Goal: Information Seeking & Learning: Learn about a topic

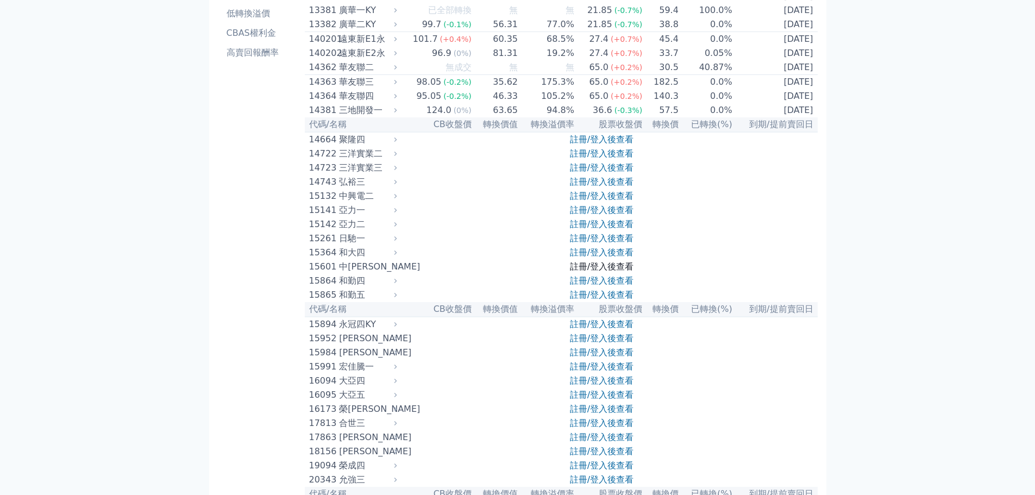
scroll to position [163, 0]
click at [630, 269] on link "註冊/登入後查看" at bounding box center [602, 264] width 64 height 10
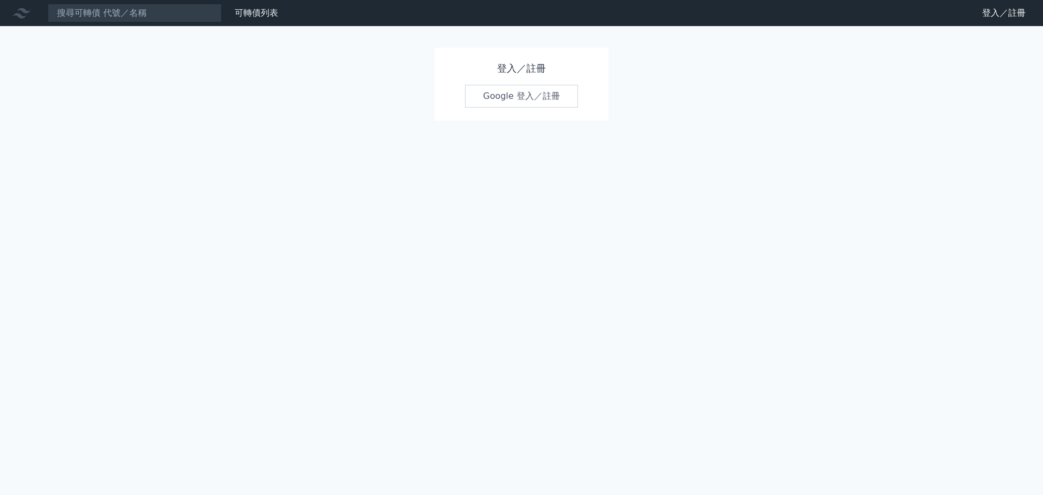
click at [523, 99] on link "Google 登入／註冊" at bounding box center [521, 96] width 113 height 23
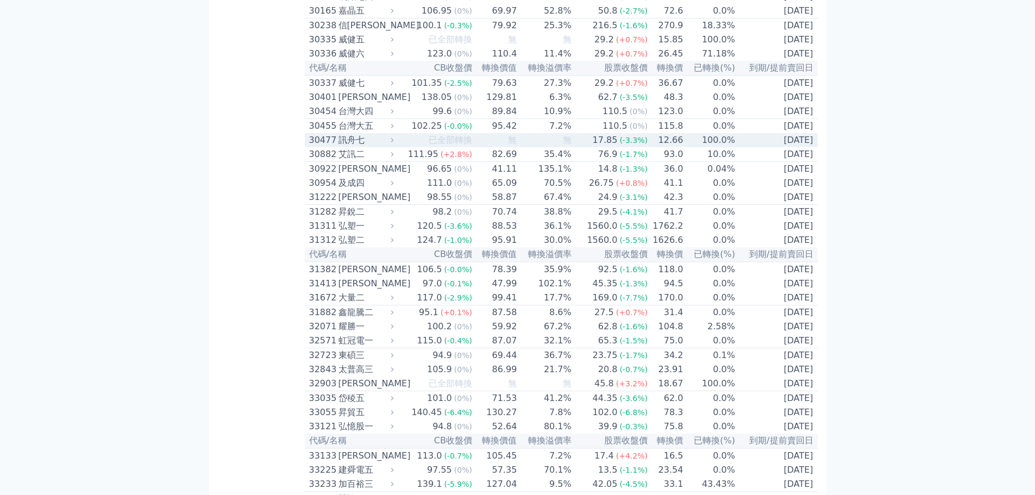
scroll to position [3739, 0]
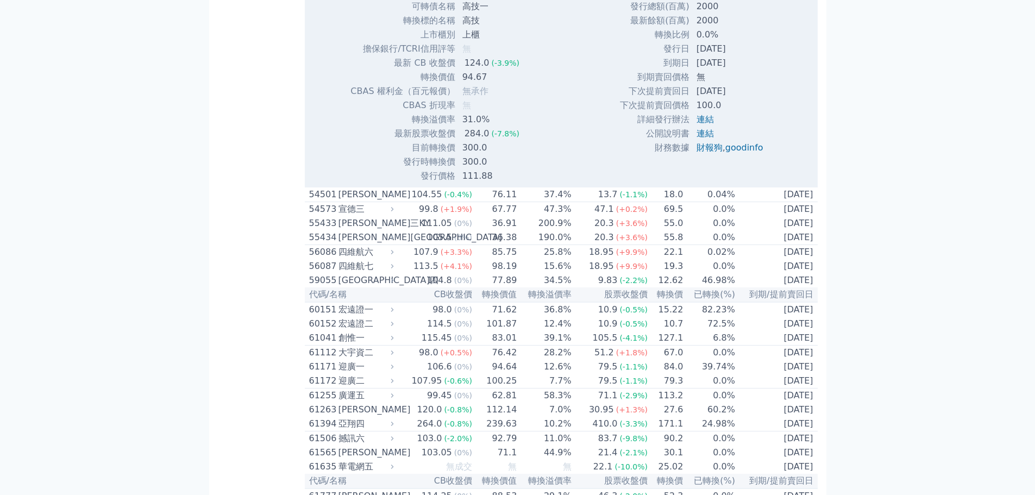
scroll to position [3902, 0]
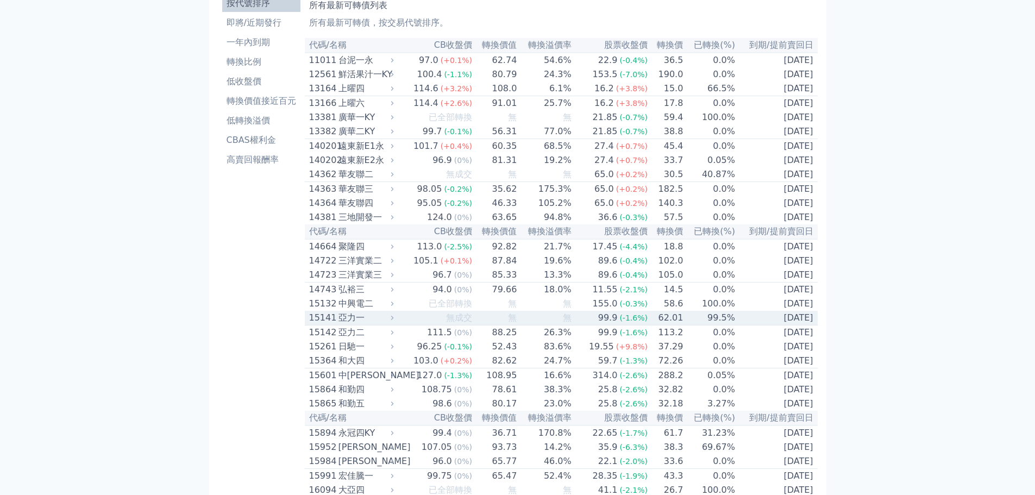
scroll to position [0, 0]
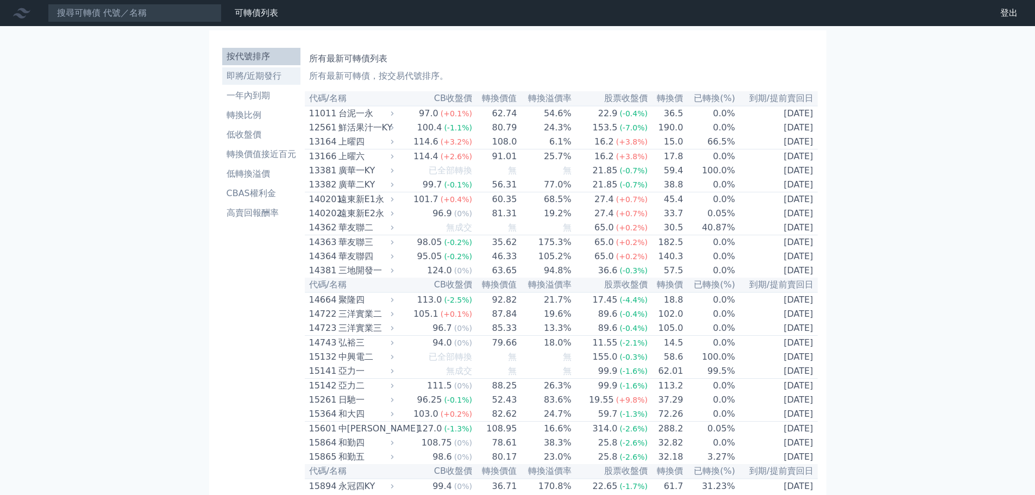
click at [277, 78] on li "即將/近期發行" at bounding box center [261, 76] width 78 height 13
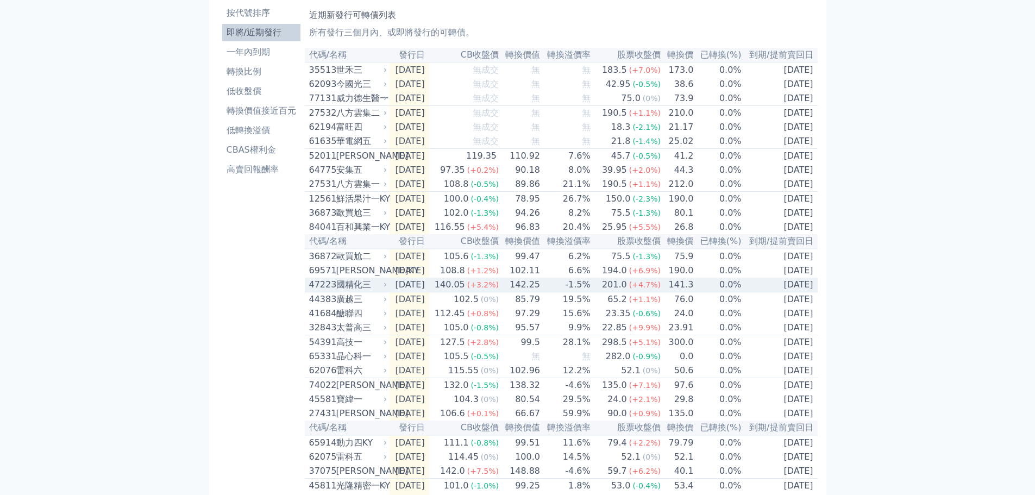
scroll to position [163, 0]
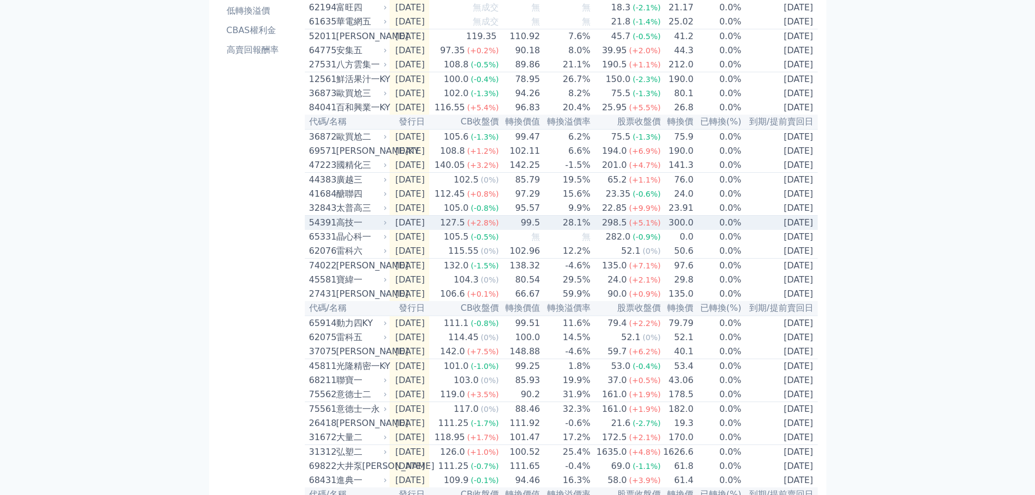
click at [428, 230] on td "[DATE]" at bounding box center [410, 223] width 40 height 15
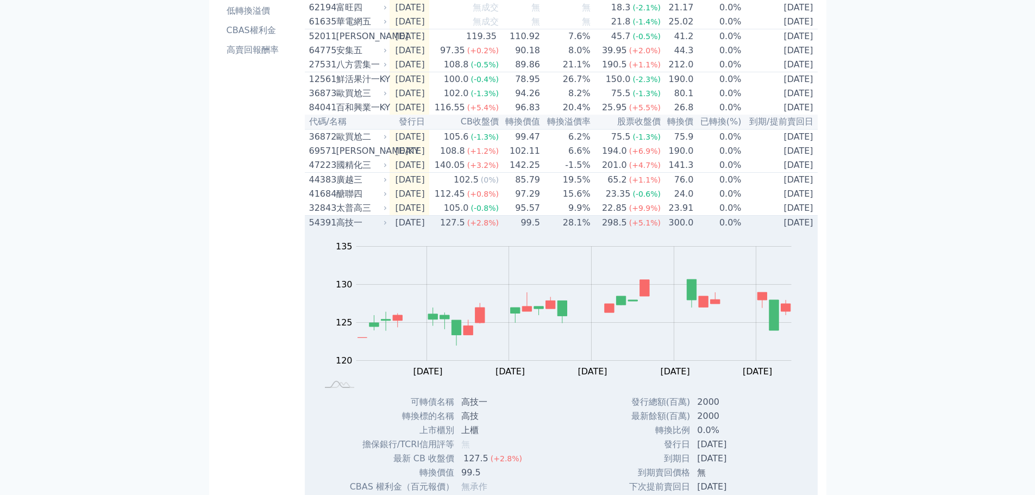
click at [367, 229] on div "高技一" at bounding box center [360, 222] width 49 height 13
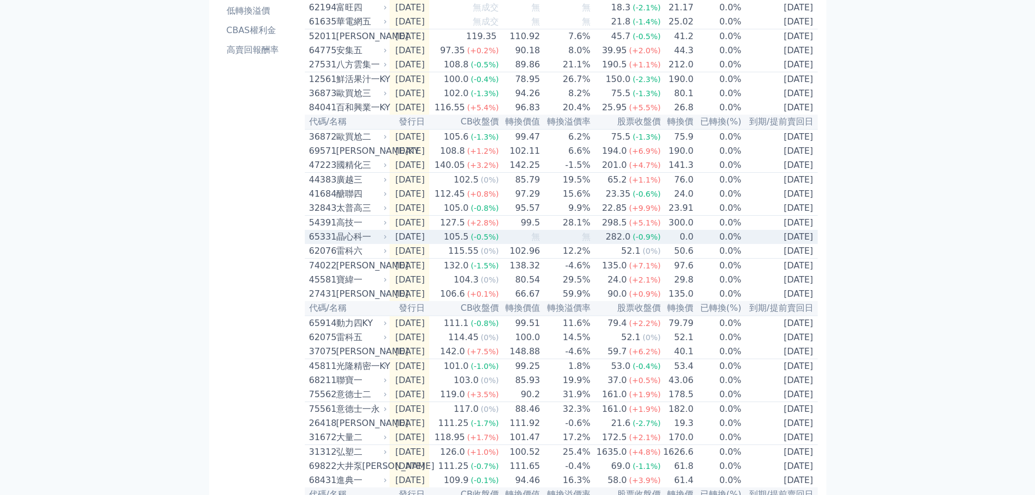
click at [381, 243] on div "晶心科一" at bounding box center [360, 236] width 49 height 13
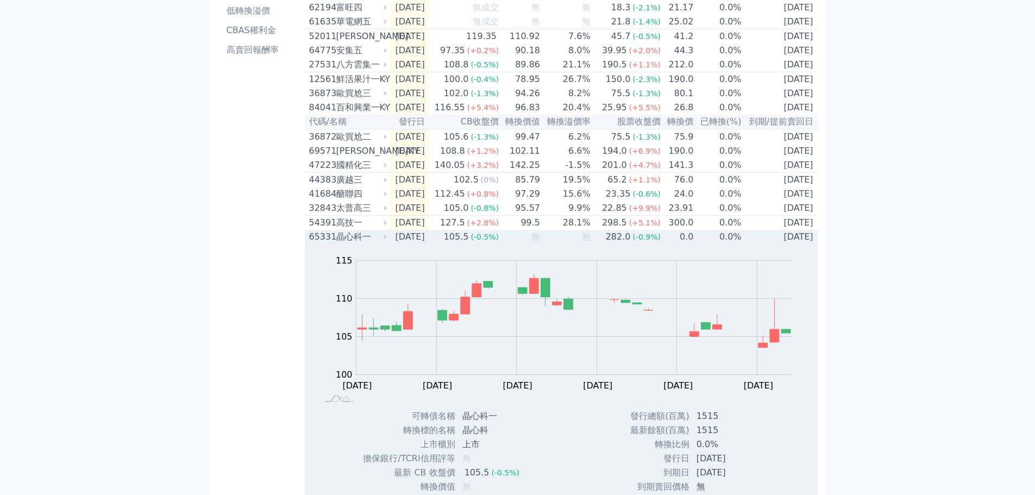
click at [381, 243] on div "晶心科一" at bounding box center [360, 236] width 49 height 13
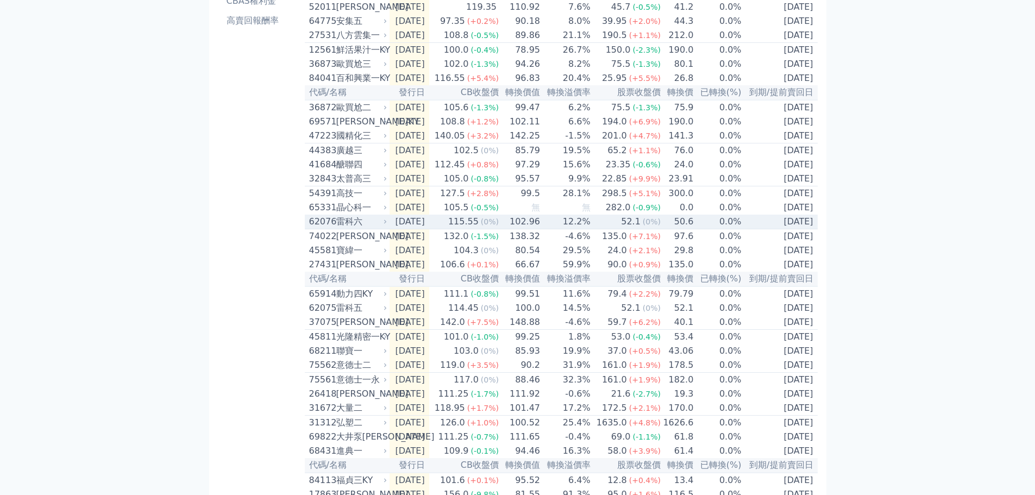
scroll to position [217, 0]
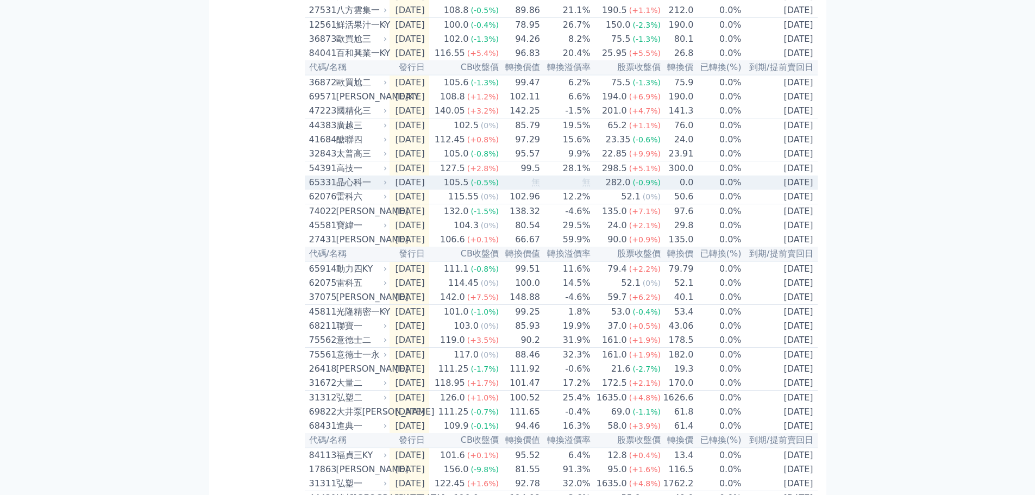
click at [471, 189] on div "105.5" at bounding box center [456, 182] width 29 height 13
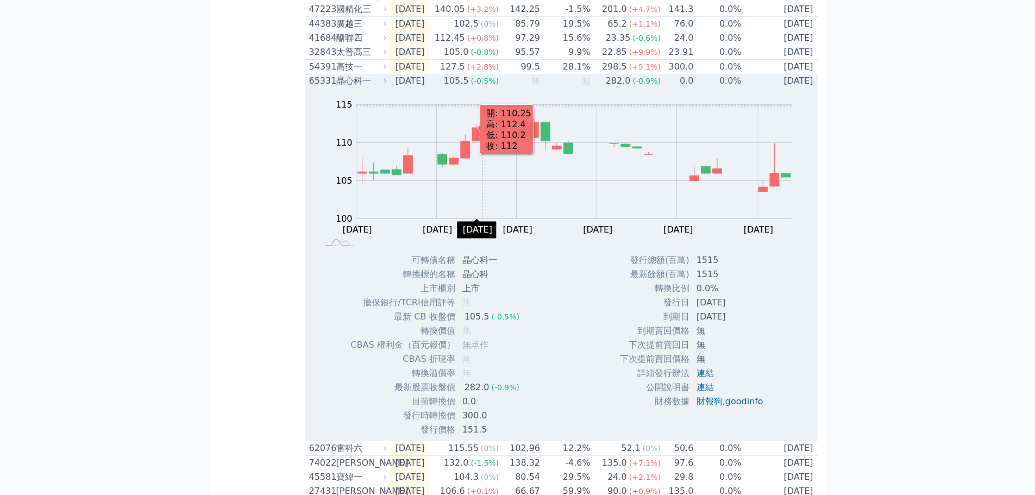
scroll to position [326, 0]
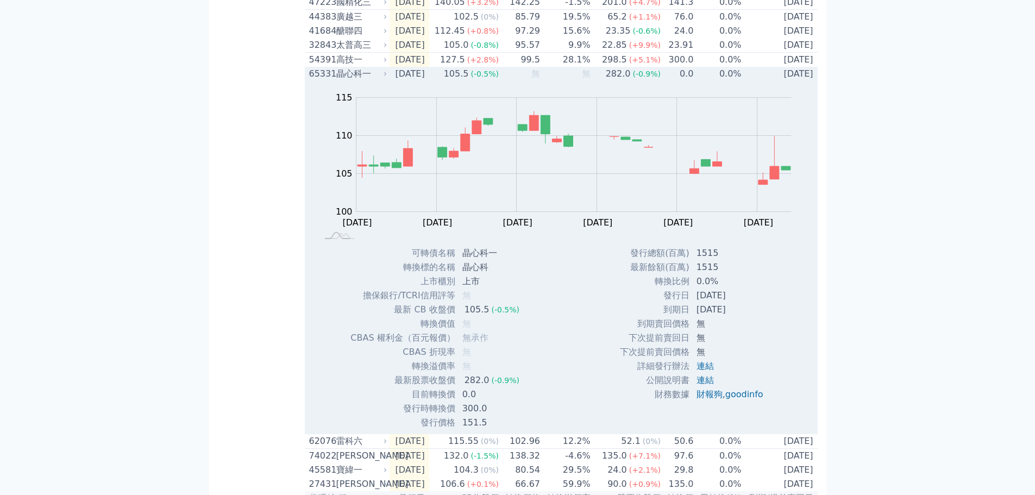
click at [471, 80] on div "105.5" at bounding box center [456, 73] width 29 height 13
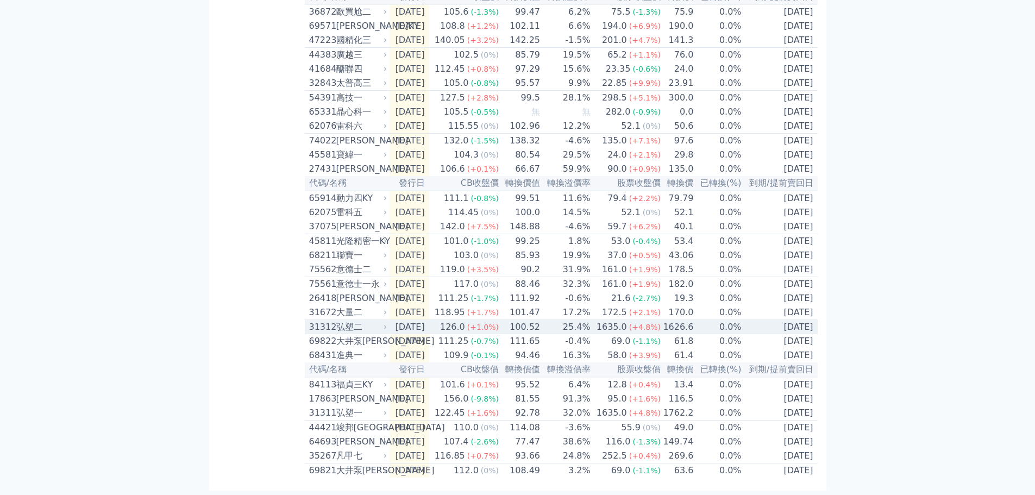
click at [379, 326] on div "弘塑二" at bounding box center [360, 327] width 49 height 13
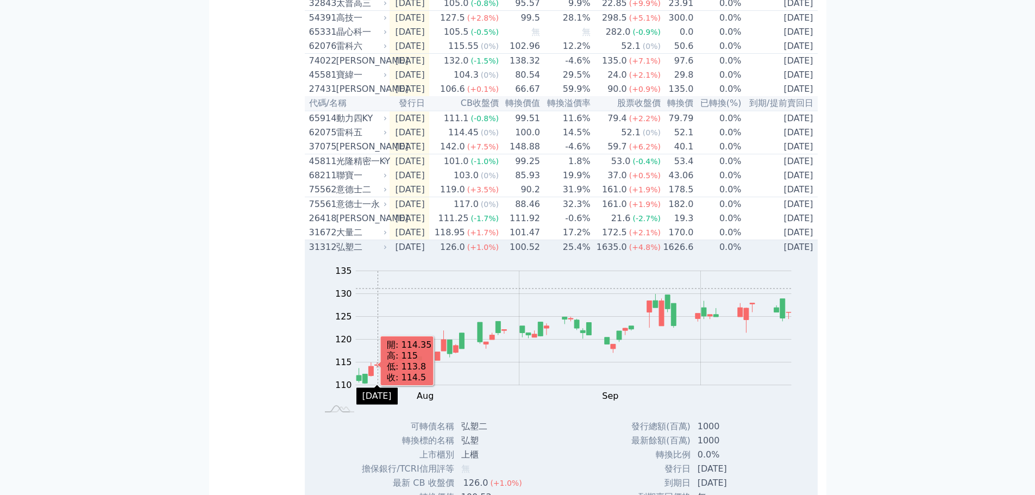
scroll to position [489, 0]
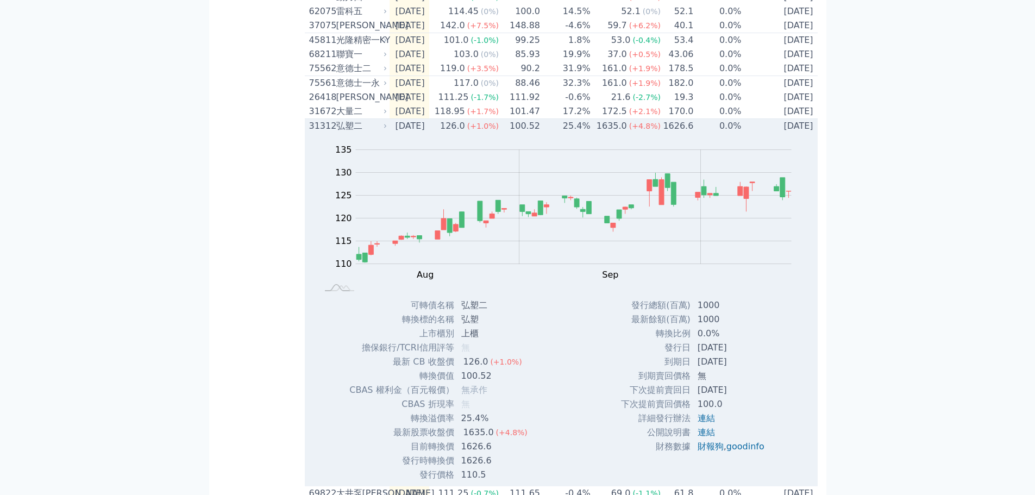
click at [375, 133] on div "弘塑二" at bounding box center [360, 126] width 49 height 13
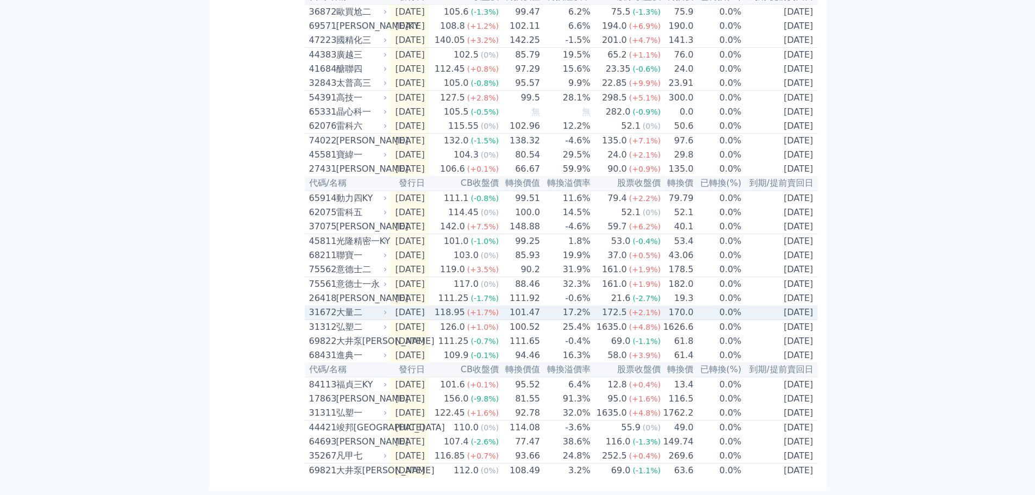
click at [357, 306] on div "大量二" at bounding box center [360, 312] width 49 height 13
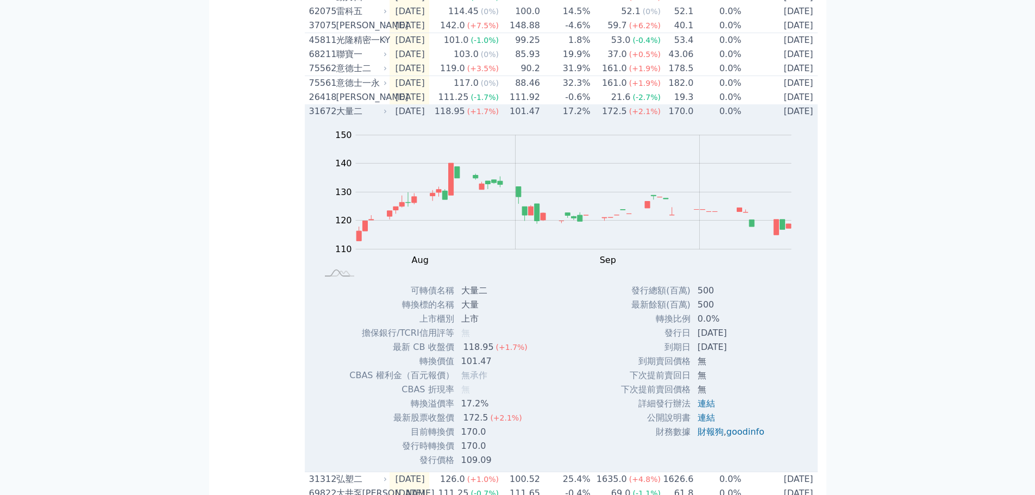
click at [467, 118] on div "118.95" at bounding box center [450, 111] width 35 height 13
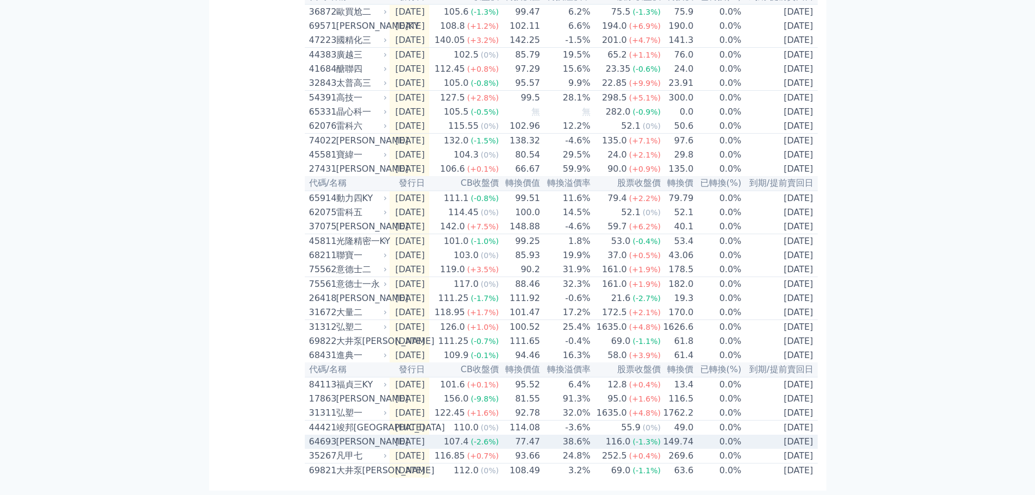
click at [429, 435] on td "[DATE]" at bounding box center [410, 442] width 40 height 14
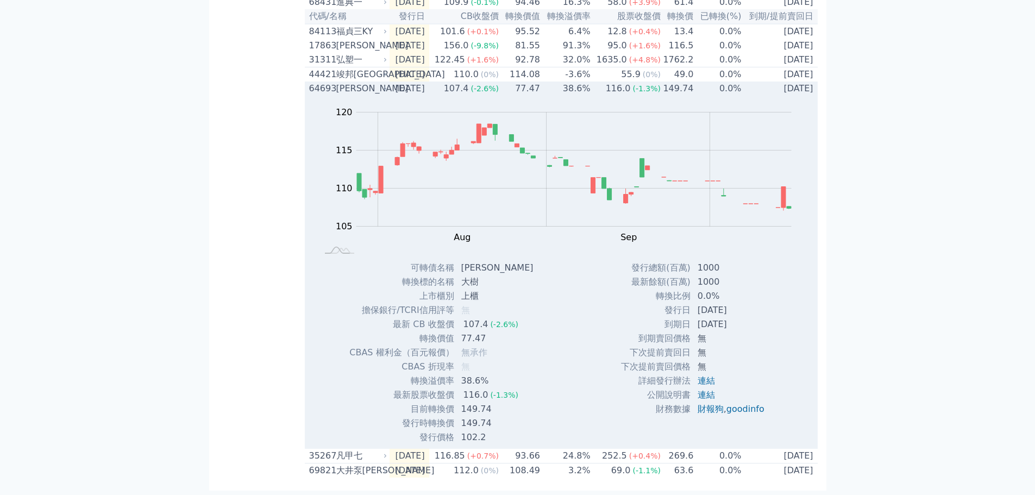
scroll to position [692, 0]
click at [485, 87] on span "(-2.6%)" at bounding box center [485, 88] width 28 height 9
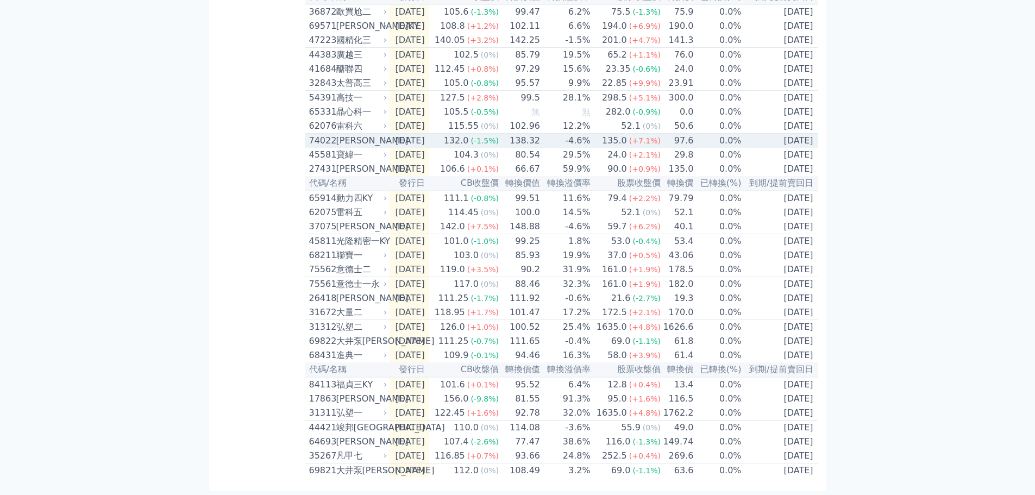
click at [429, 134] on td "[DATE]" at bounding box center [410, 141] width 40 height 15
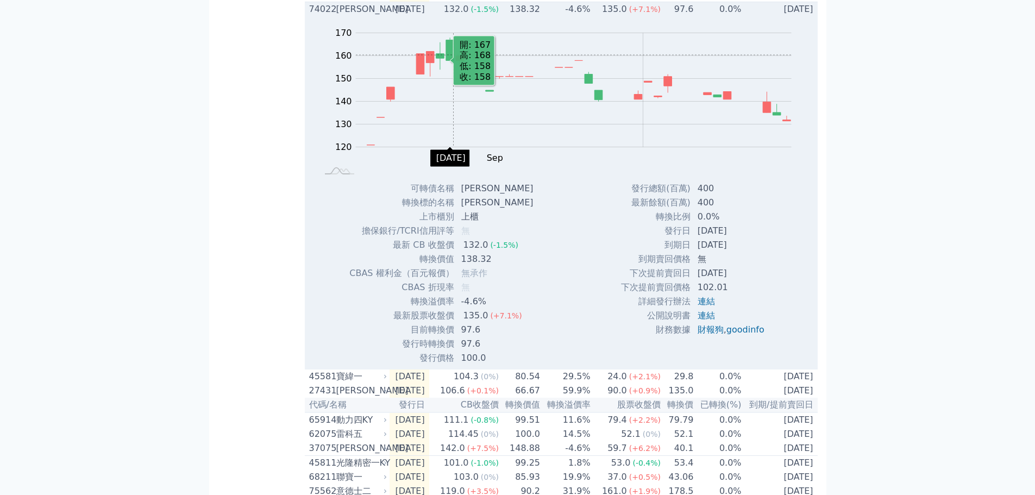
scroll to position [366, 0]
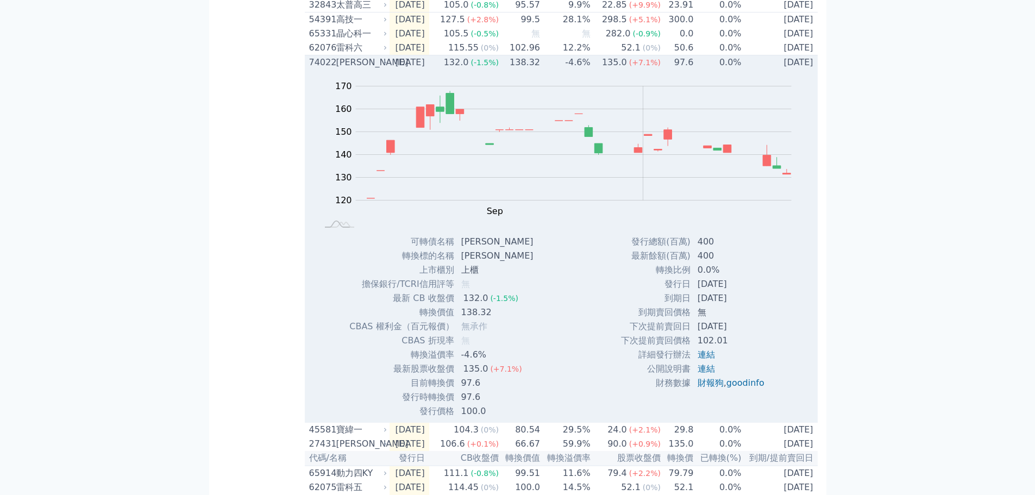
click at [359, 69] on div "[PERSON_NAME]" at bounding box center [360, 62] width 49 height 13
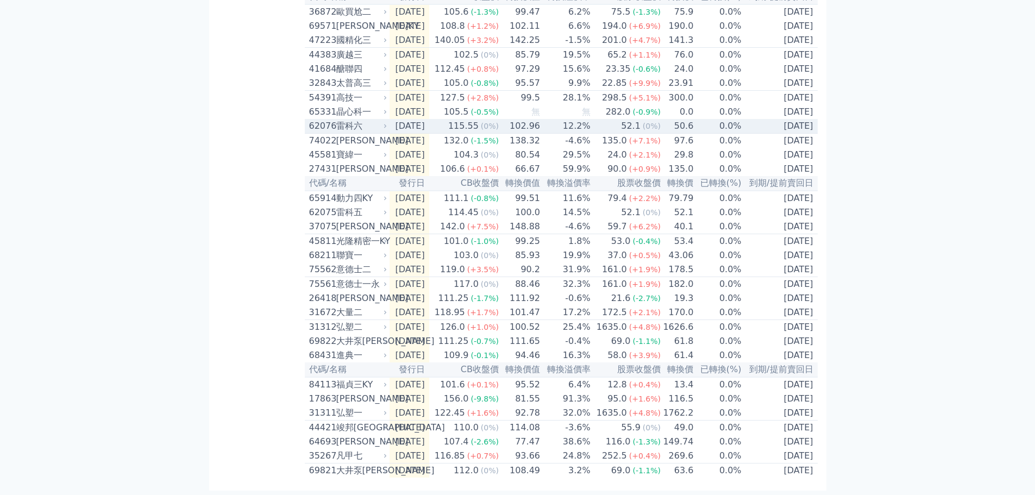
click at [388, 123] on icon at bounding box center [385, 126] width 7 height 7
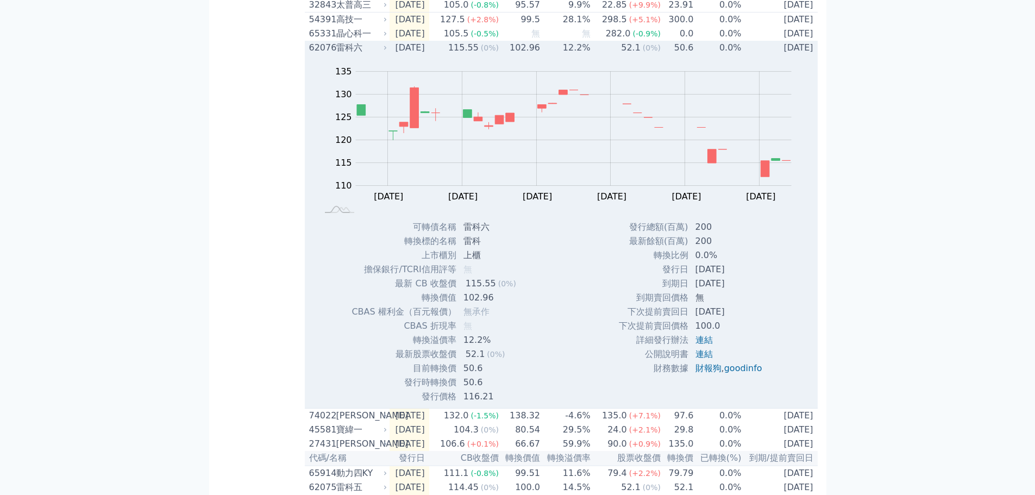
click at [429, 55] on td "[DATE]" at bounding box center [410, 48] width 40 height 14
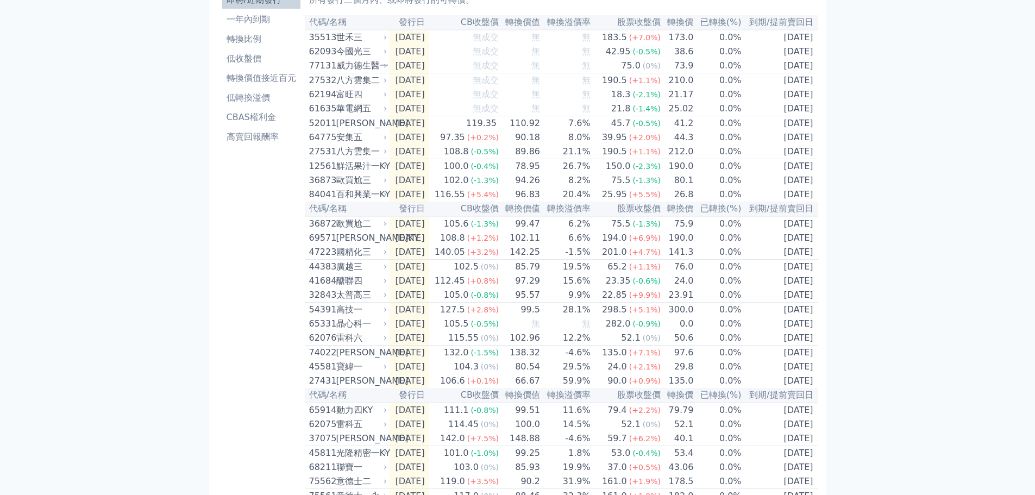
scroll to position [67, 0]
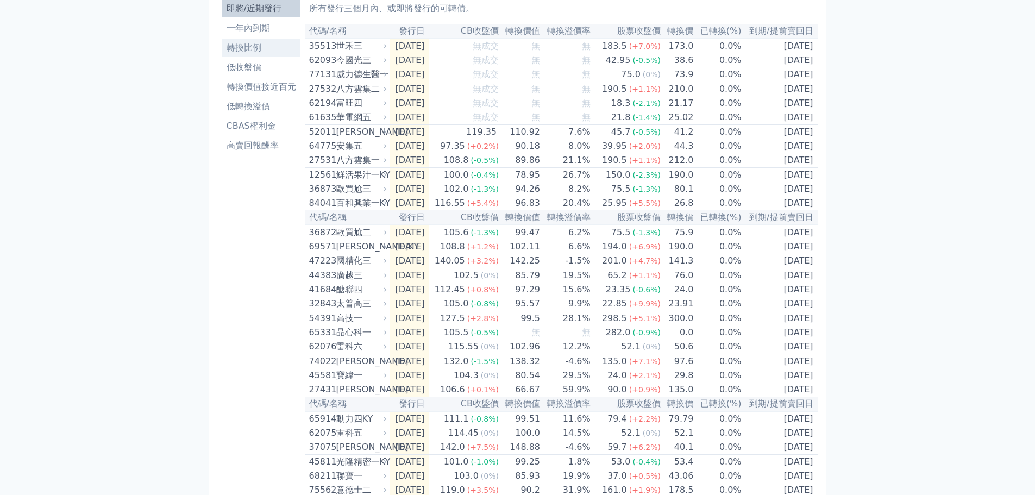
click at [256, 48] on li "轉換比例" at bounding box center [261, 47] width 78 height 13
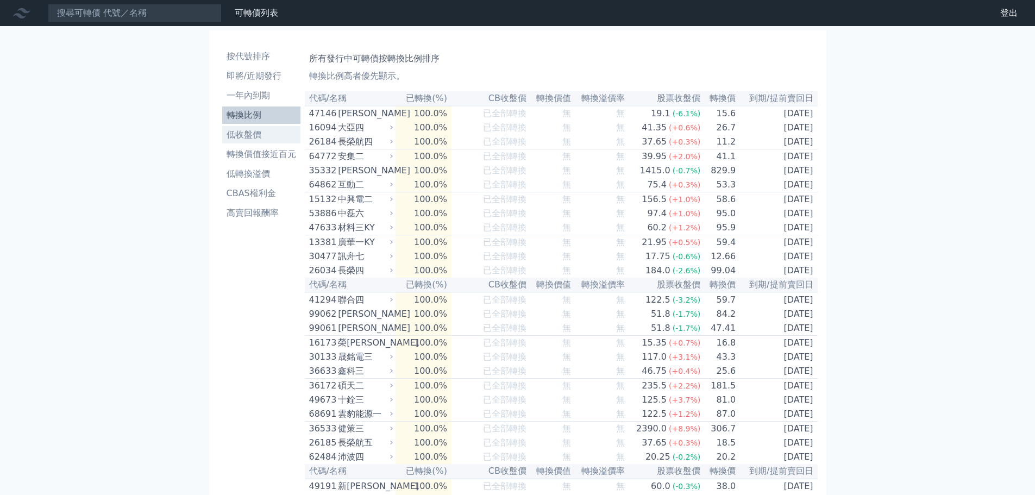
click at [256, 134] on li "低收盤價" at bounding box center [261, 134] width 78 height 13
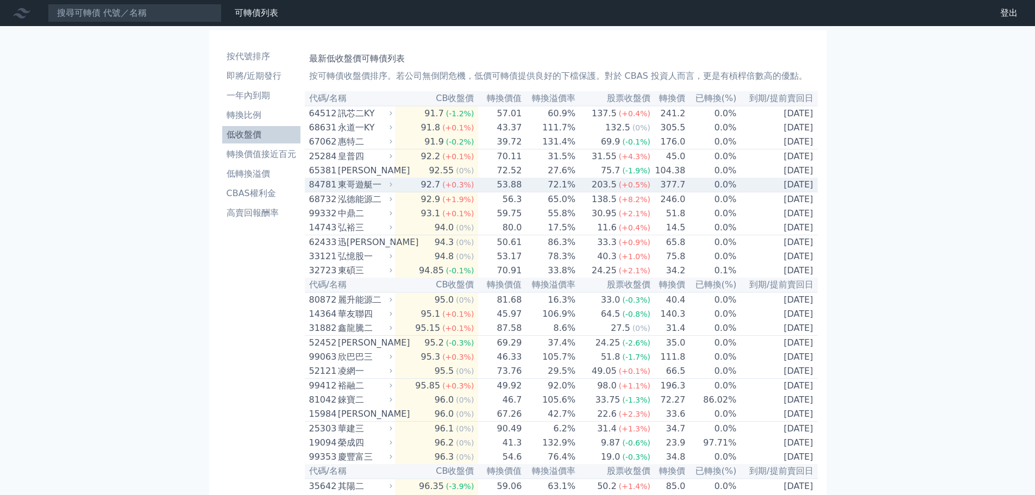
click at [406, 192] on td "92.7 (+0.3%)" at bounding box center [436, 185] width 83 height 15
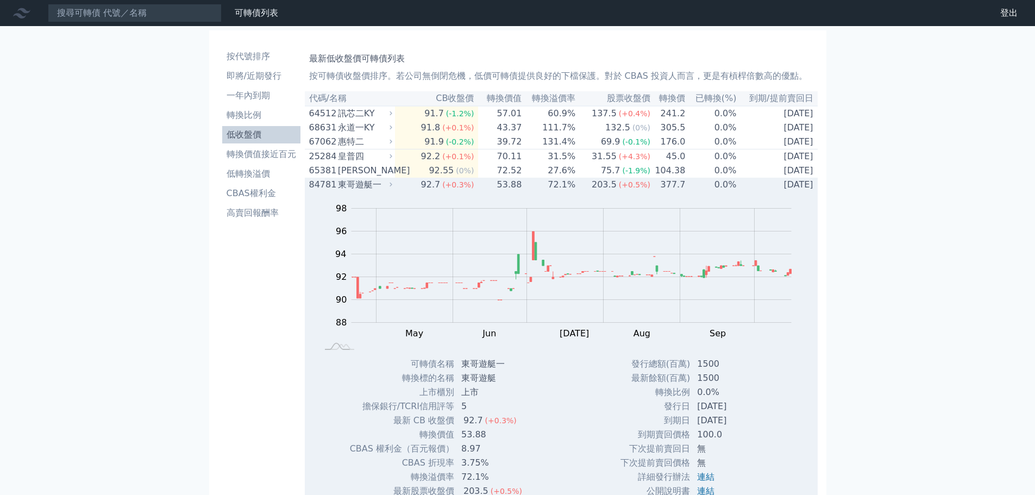
click at [406, 192] on td "92.7 (+0.3%)" at bounding box center [436, 185] width 83 height 14
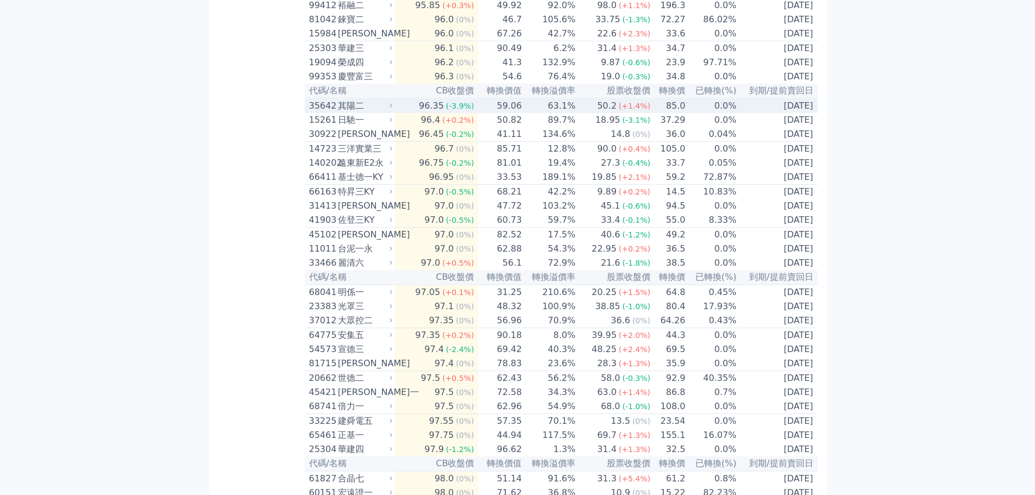
scroll to position [326, 0]
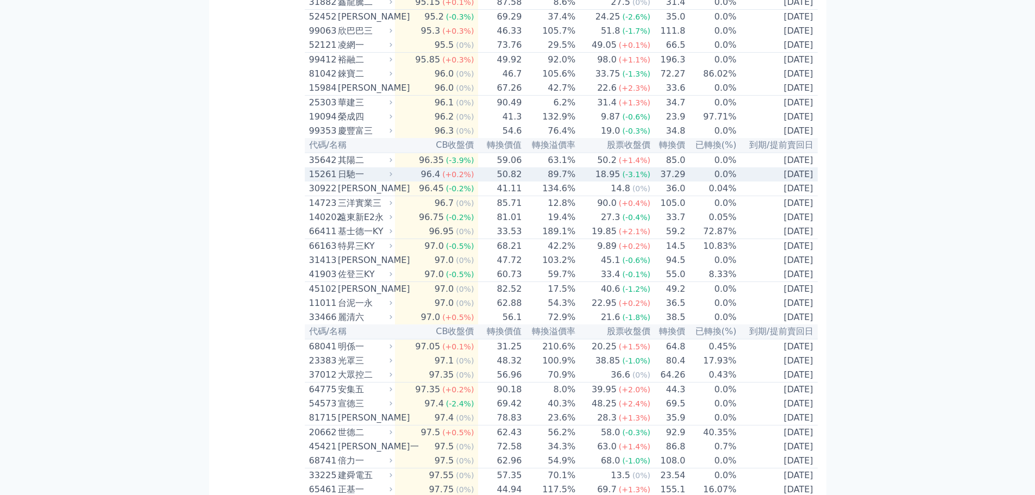
click at [395, 181] on div "15261 日馳一" at bounding box center [351, 174] width 85 height 13
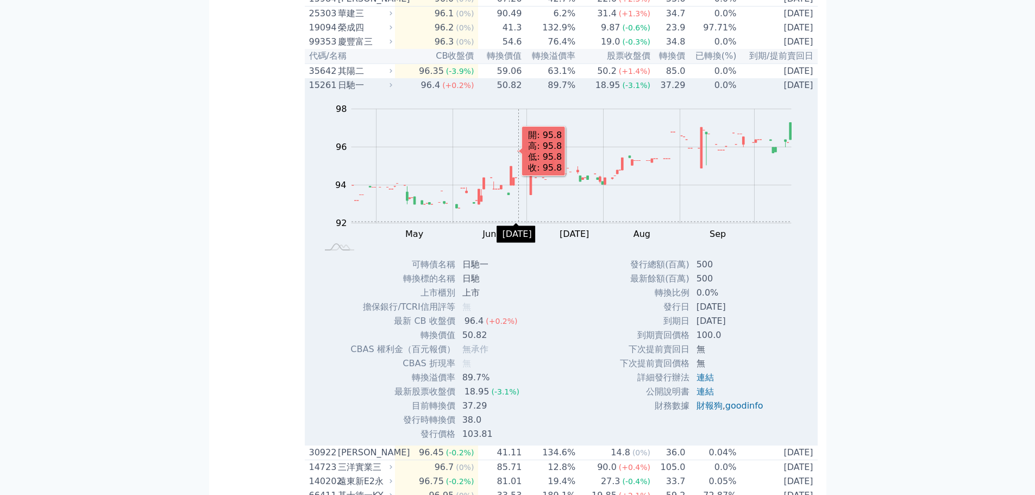
scroll to position [435, 0]
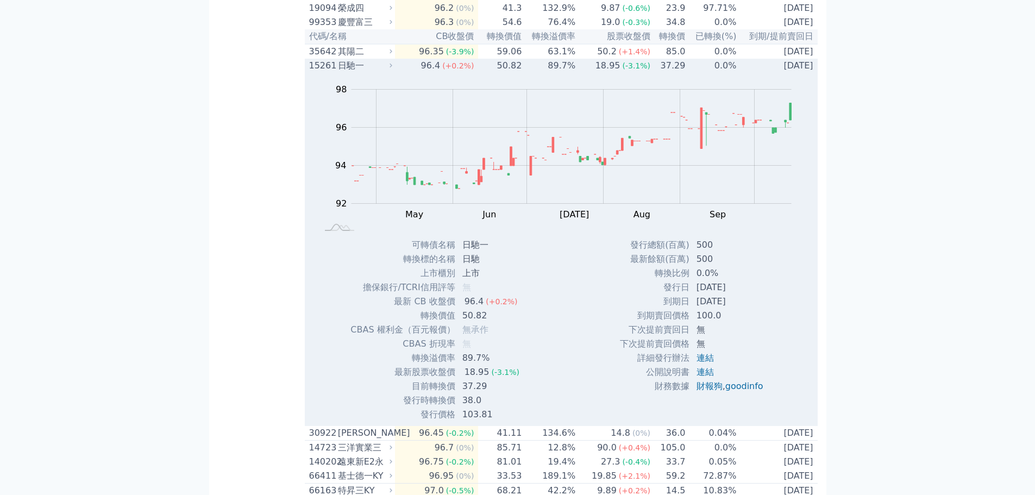
click at [498, 73] on td "50.82" at bounding box center [500, 66] width 44 height 14
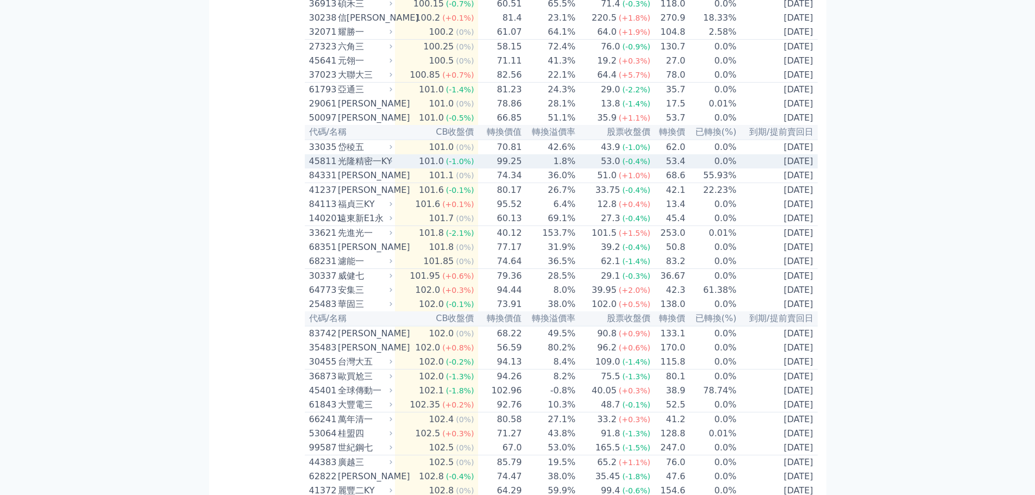
scroll to position [1467, 0]
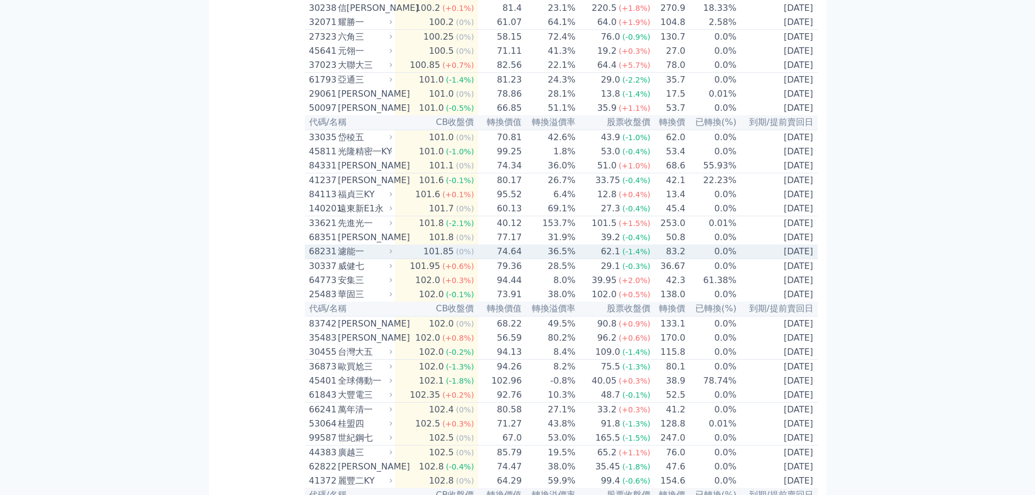
click at [411, 259] on td "101.85 (0%)" at bounding box center [436, 252] width 83 height 15
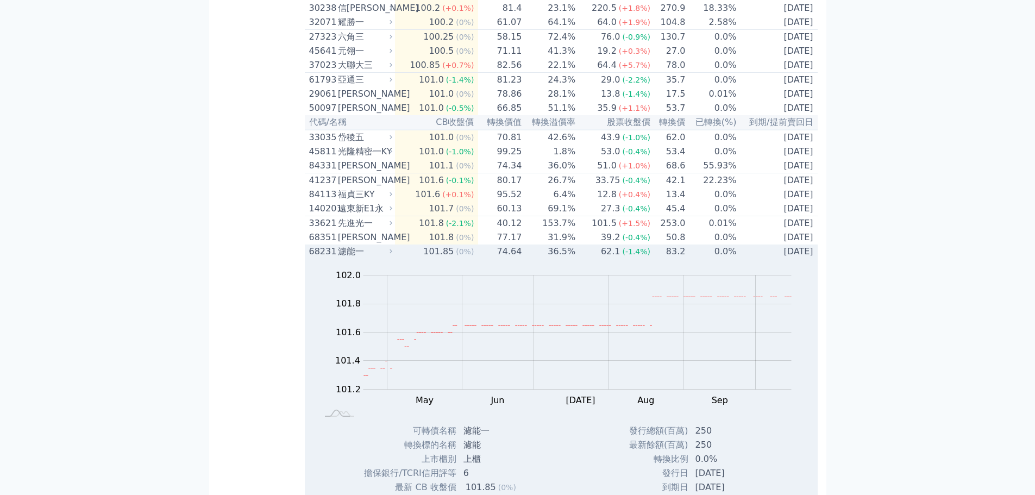
scroll to position [1630, 0]
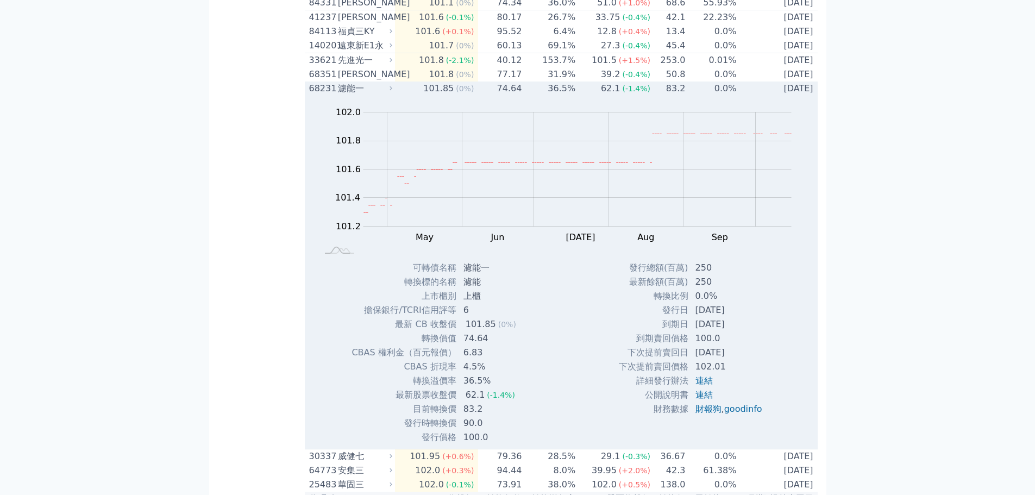
click at [430, 95] on div "101.85" at bounding box center [438, 88] width 35 height 13
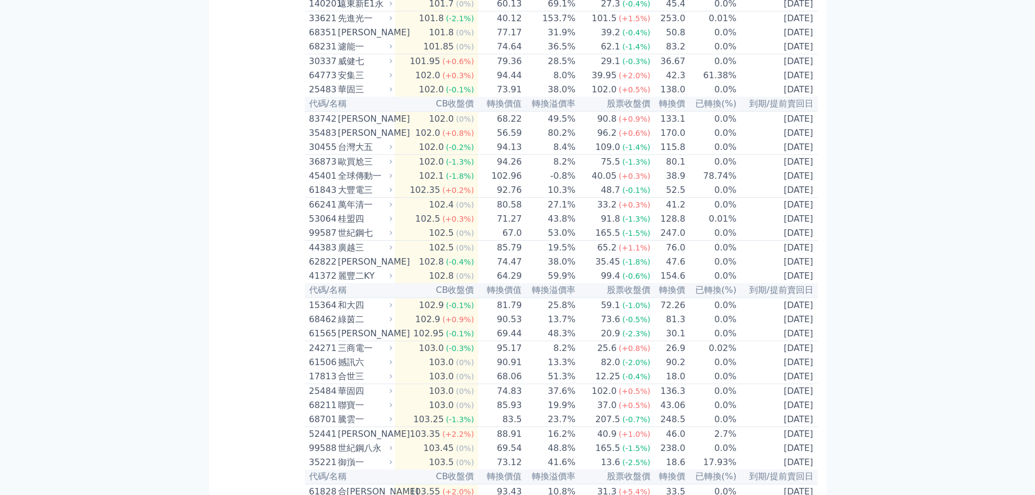
scroll to position [1685, 0]
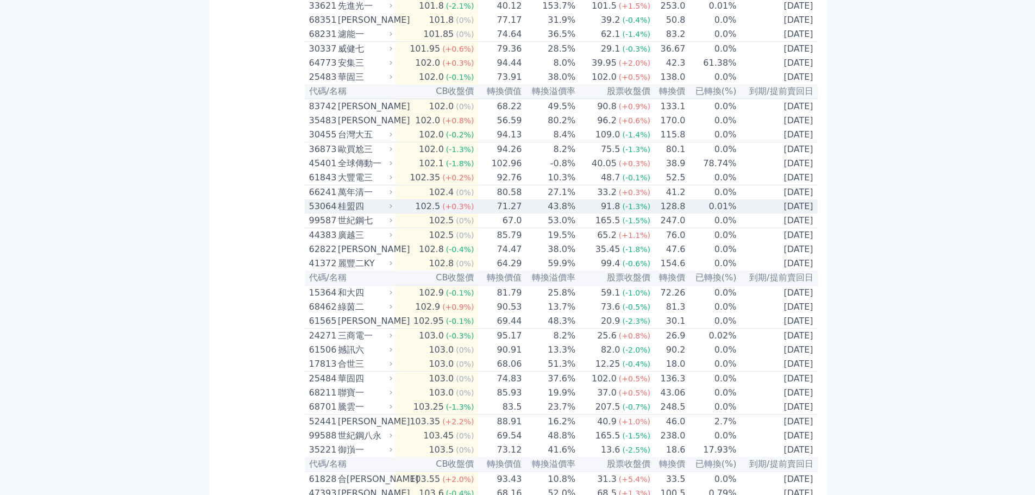
click at [449, 211] on span "(+0.3%)" at bounding box center [458, 206] width 32 height 9
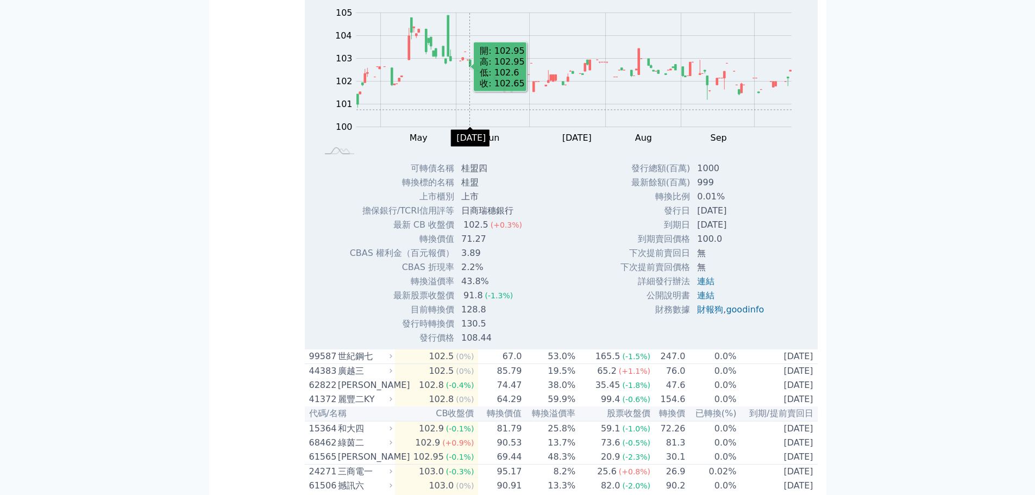
scroll to position [1956, 0]
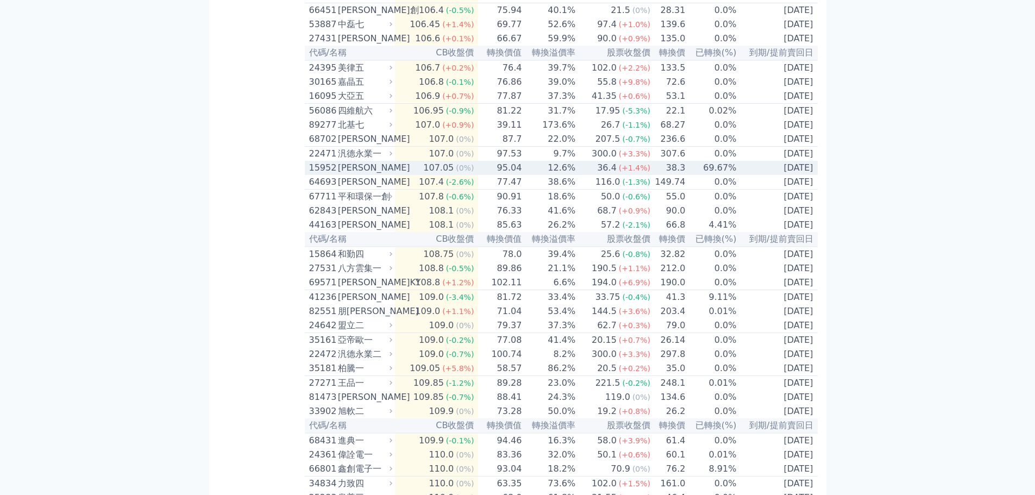
scroll to position [2663, 0]
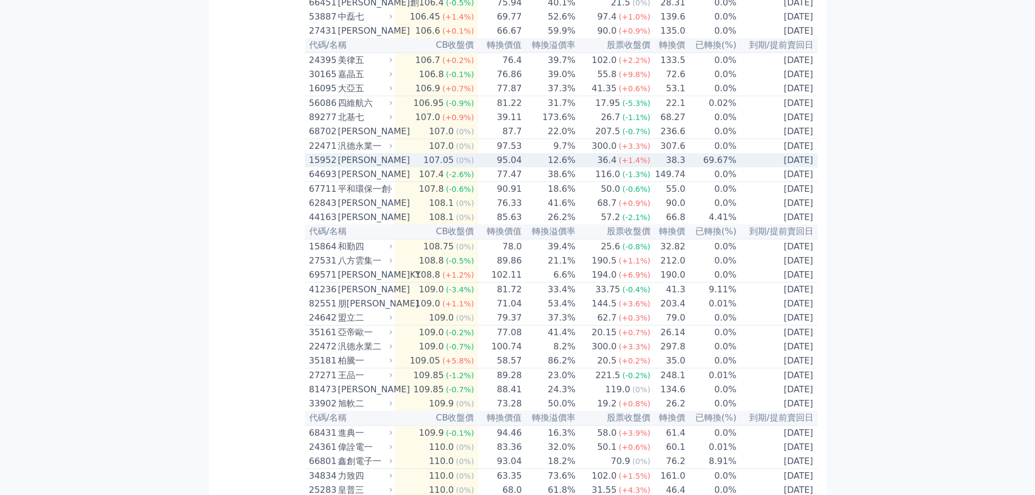
click at [445, 167] on div "107.05" at bounding box center [438, 160] width 35 height 13
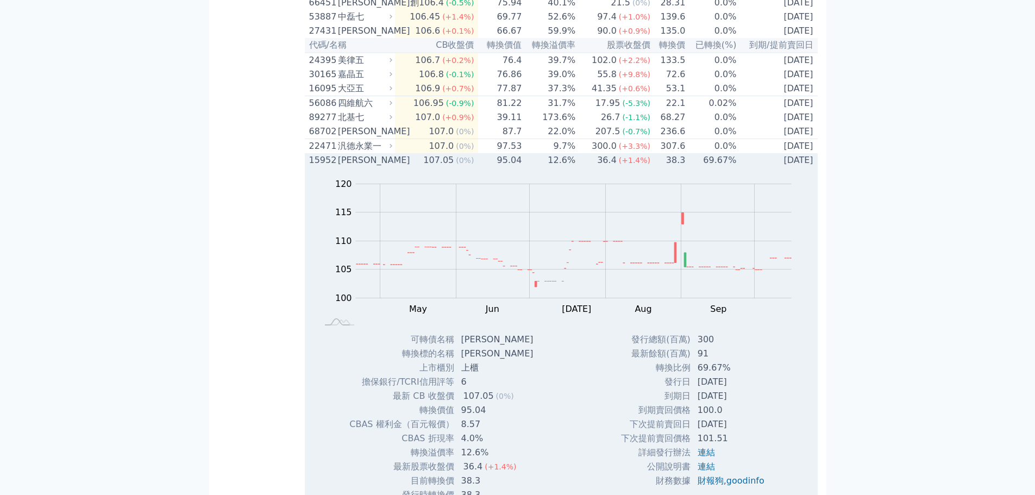
click at [445, 167] on div "107.05" at bounding box center [438, 160] width 35 height 13
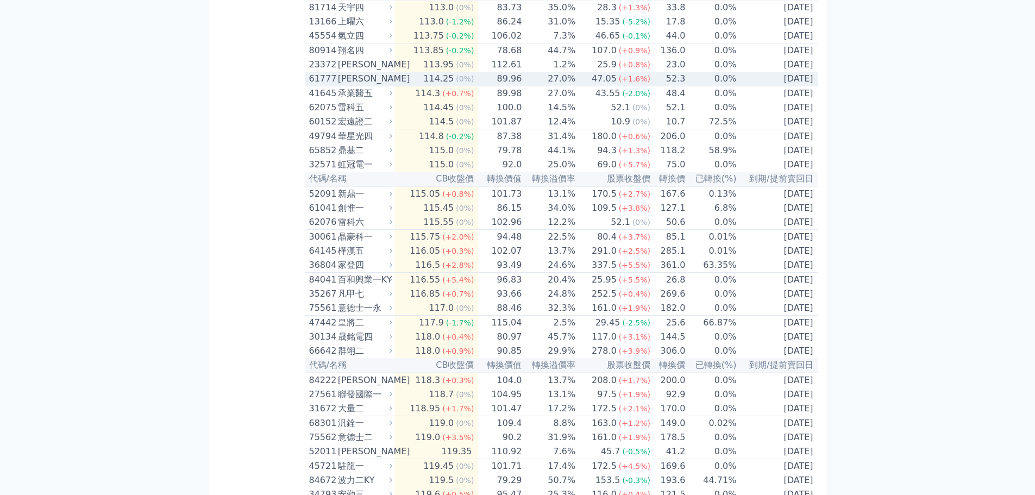
scroll to position [3532, 0]
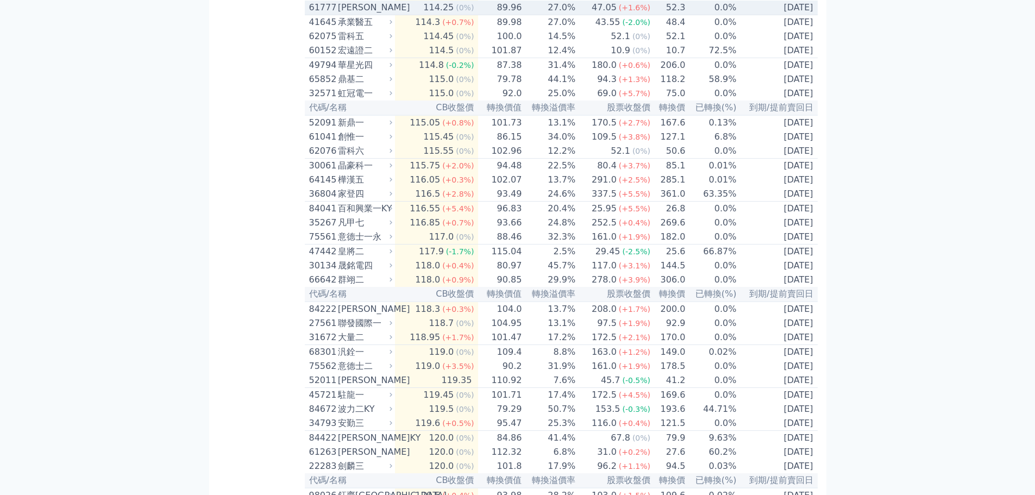
click at [416, 15] on td "114.25 (0%)" at bounding box center [436, 8] width 83 height 15
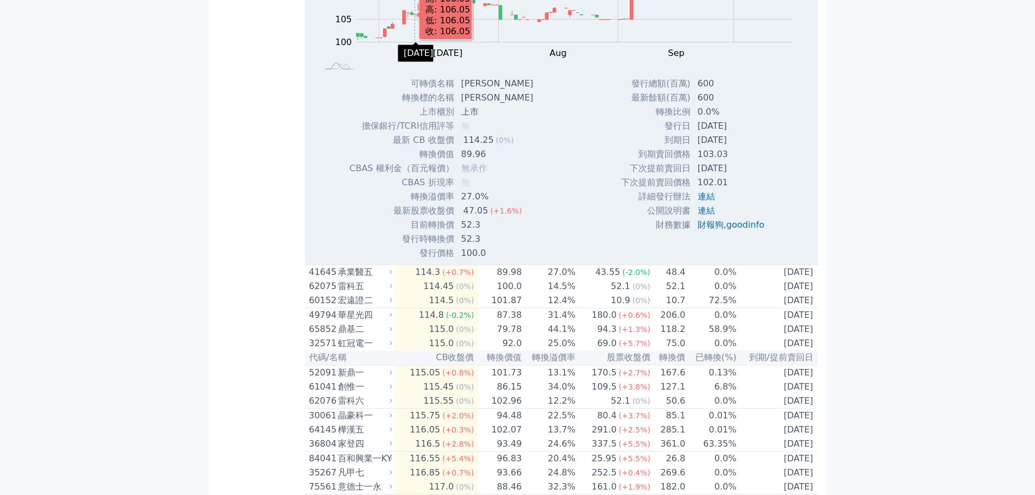
scroll to position [3695, 0]
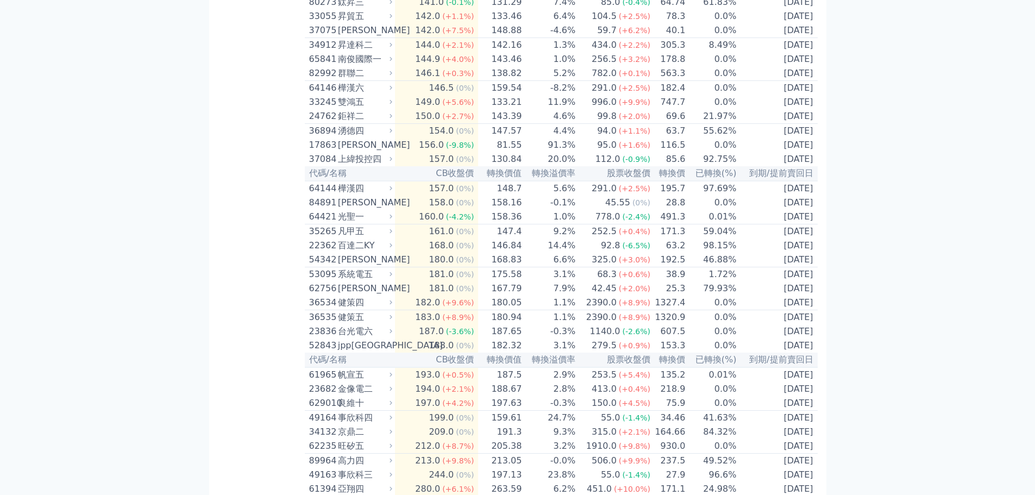
scroll to position [4891, 0]
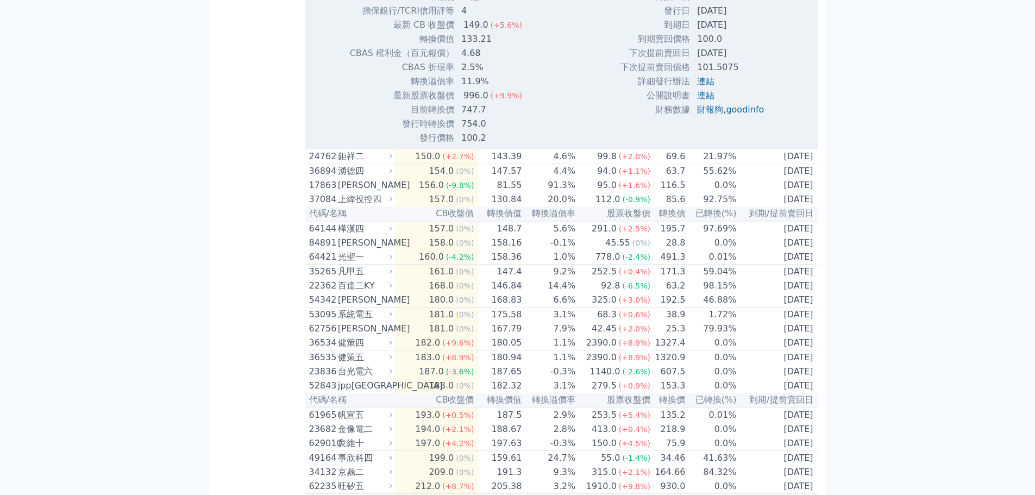
scroll to position [5108, 0]
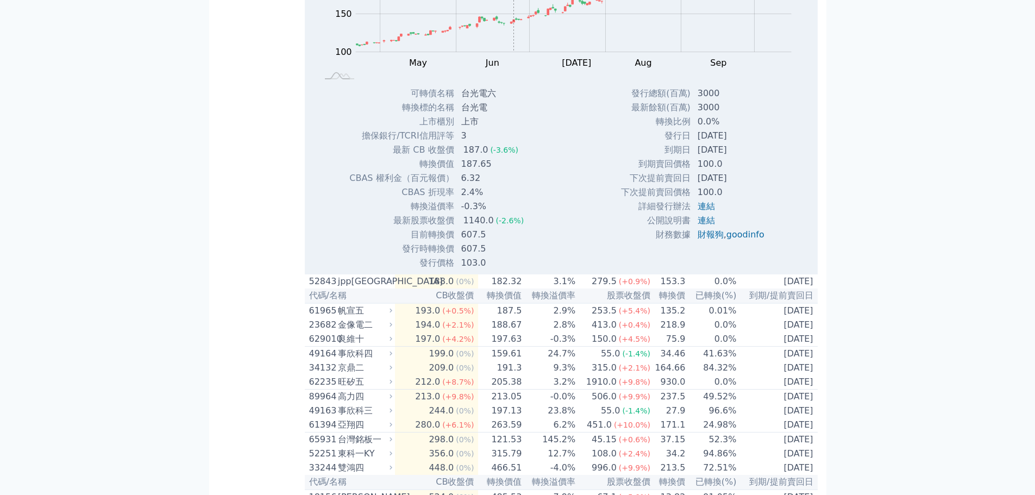
scroll to position [5271, 0]
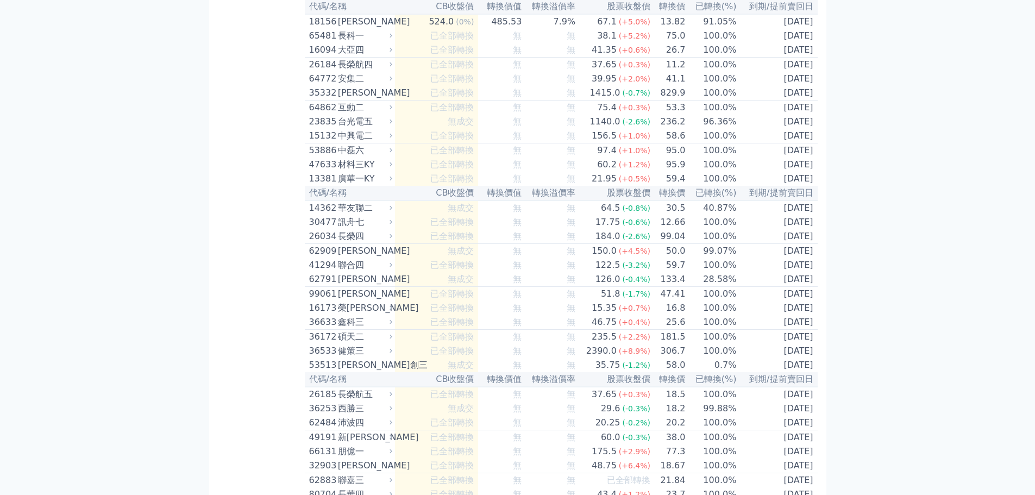
scroll to position [5307, 0]
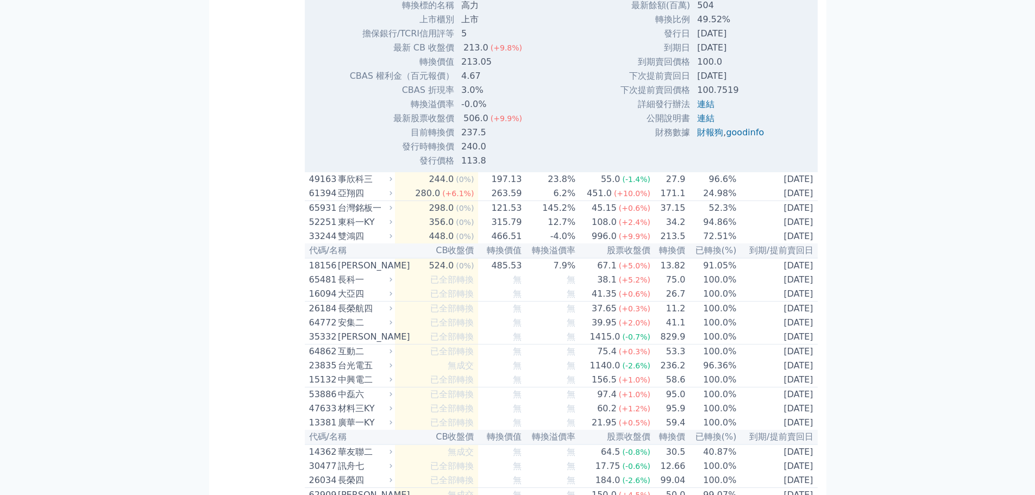
scroll to position [5416, 0]
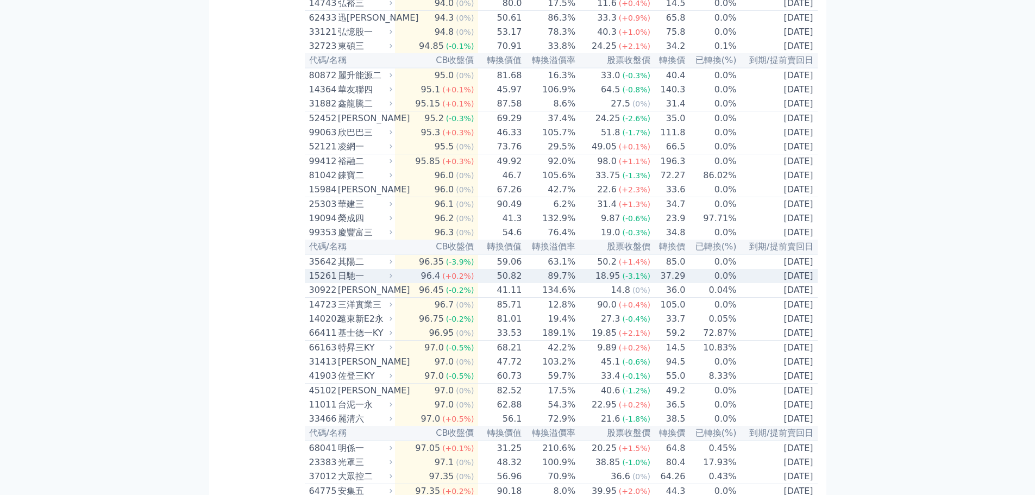
scroll to position [217, 0]
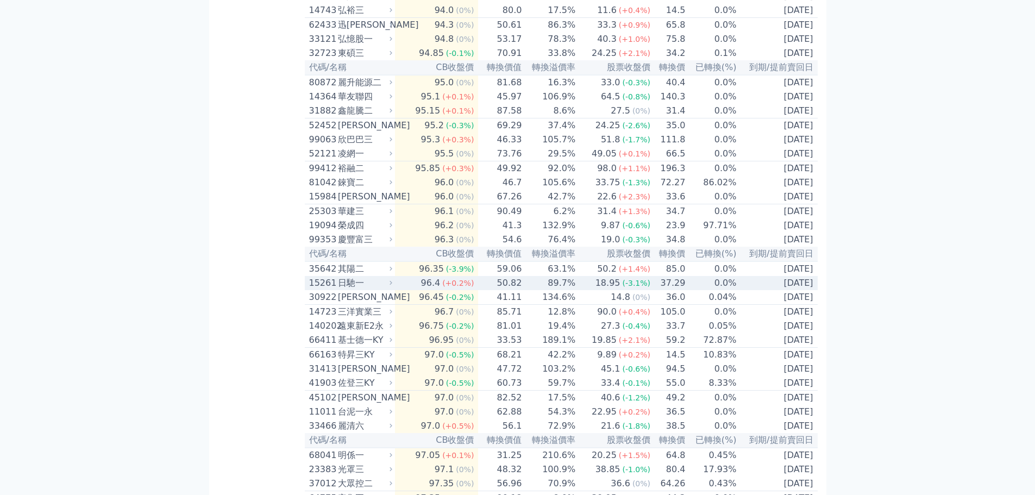
click at [486, 290] on td "50.82" at bounding box center [500, 283] width 44 height 14
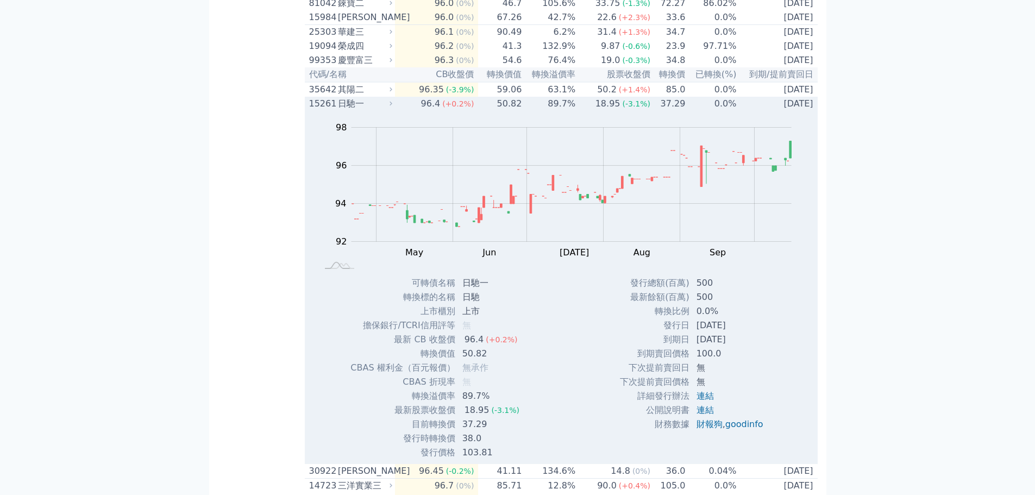
scroll to position [435, 0]
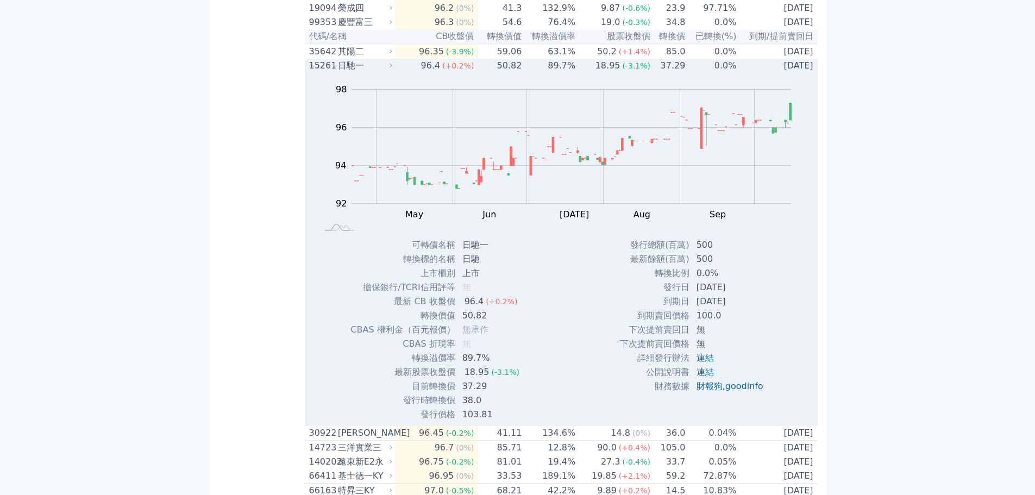
click at [586, 73] on td "18.95 (-3.1%)" at bounding box center [613, 66] width 75 height 14
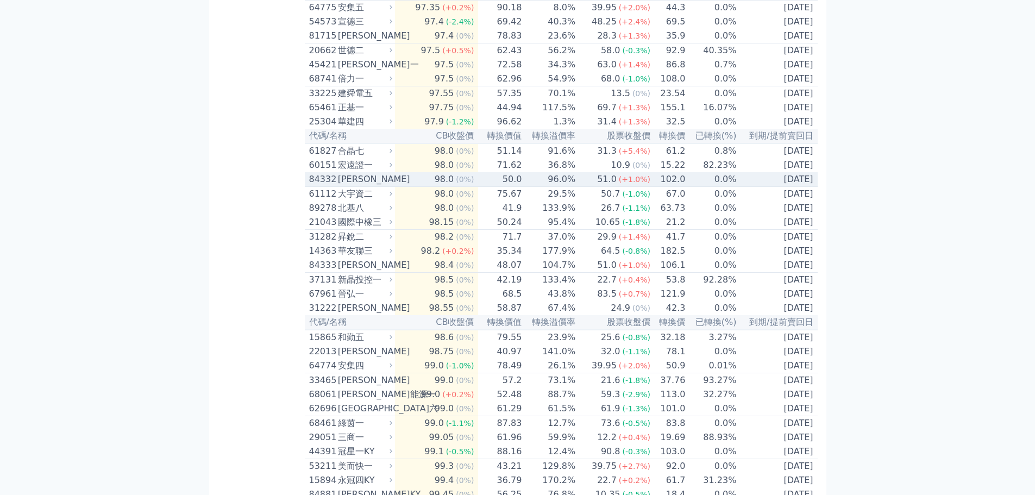
scroll to position [815, 0]
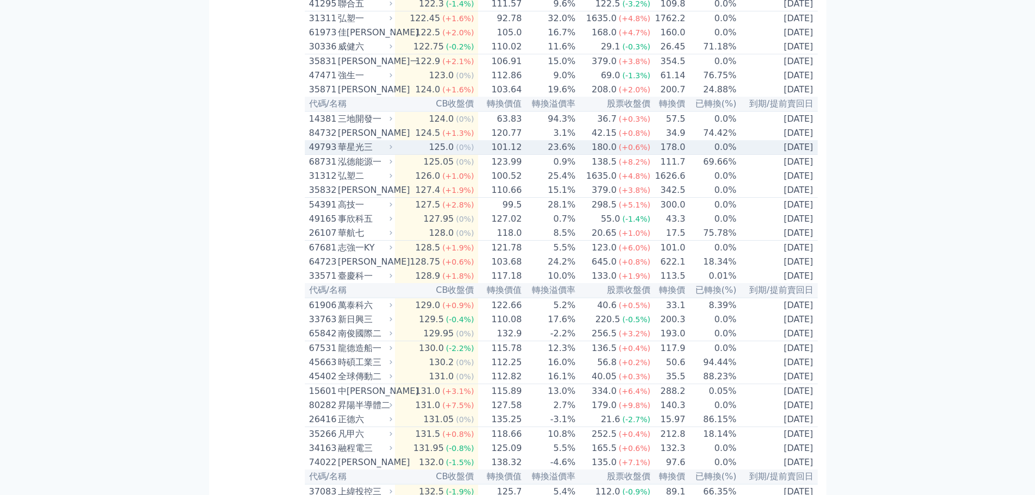
scroll to position [3928, 0]
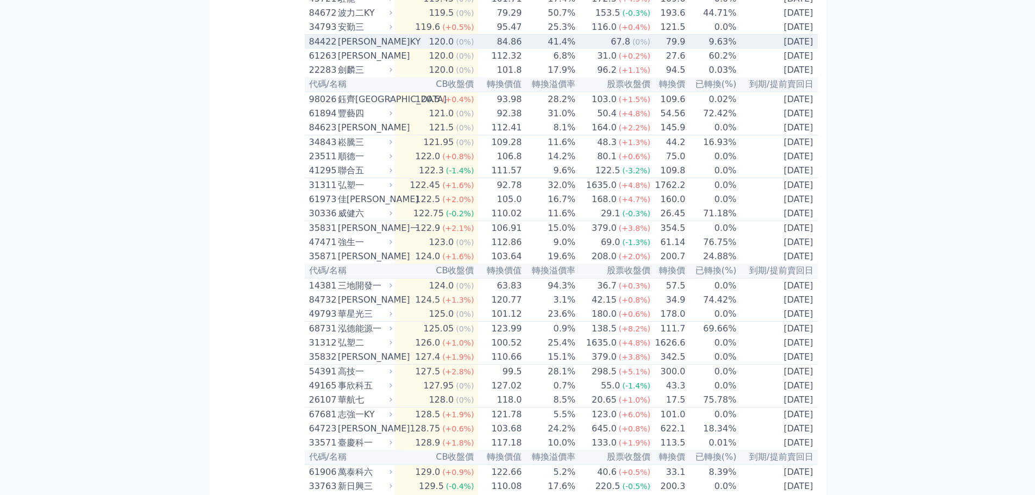
click at [392, 45] on icon at bounding box center [390, 41] width 7 height 7
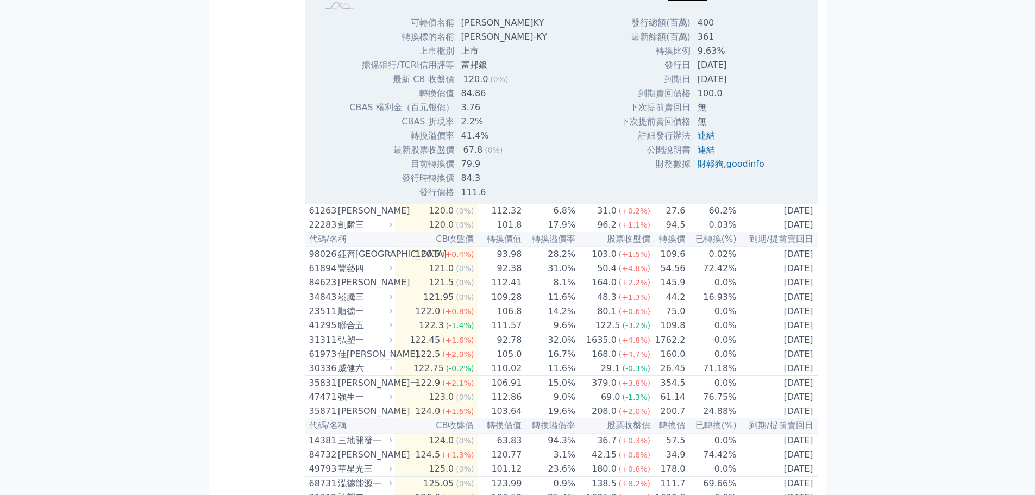
scroll to position [4146, 0]
